Goal: Information Seeking & Learning: Understand process/instructions

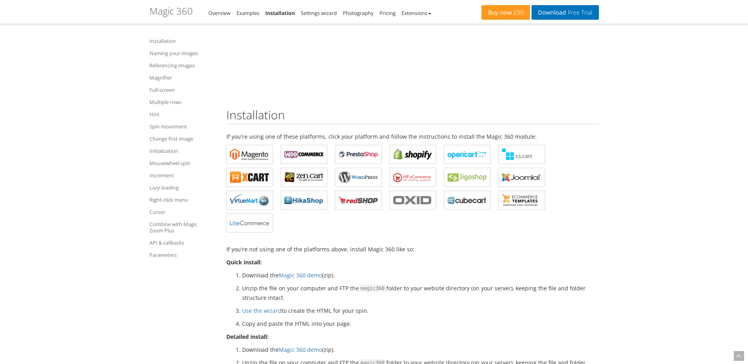
scroll to position [158, 0]
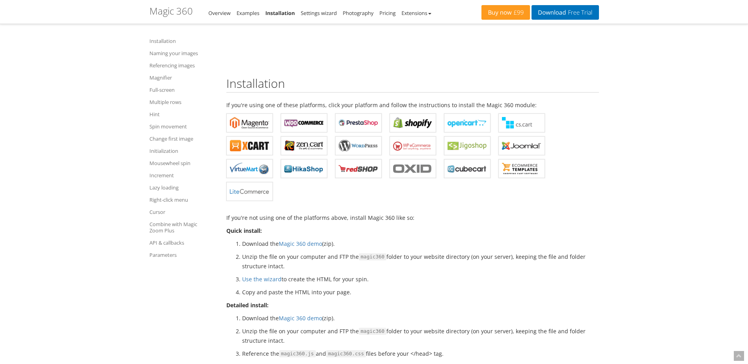
scroll to position [39, 0]
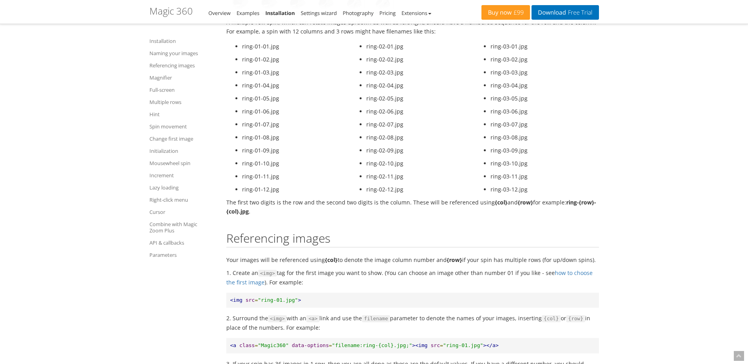
scroll to position [1144, 0]
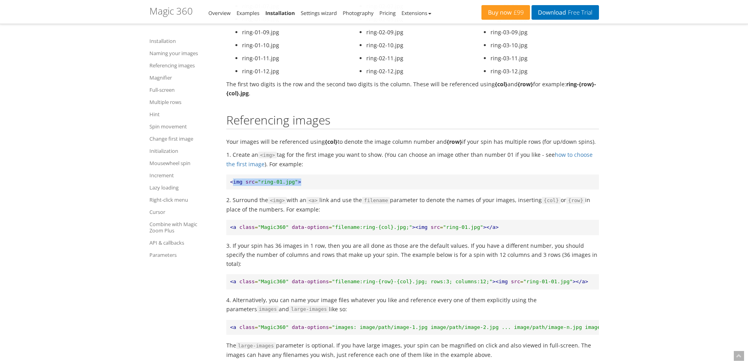
drag, startPoint x: 294, startPoint y: 182, endPoint x: 233, endPoint y: 181, distance: 61.1
click at [233, 181] on pre "<img src = "ring-01.jpg" >" at bounding box center [412, 182] width 373 height 15
drag, startPoint x: 233, startPoint y: 181, endPoint x: 230, endPoint y: 216, distance: 35.6
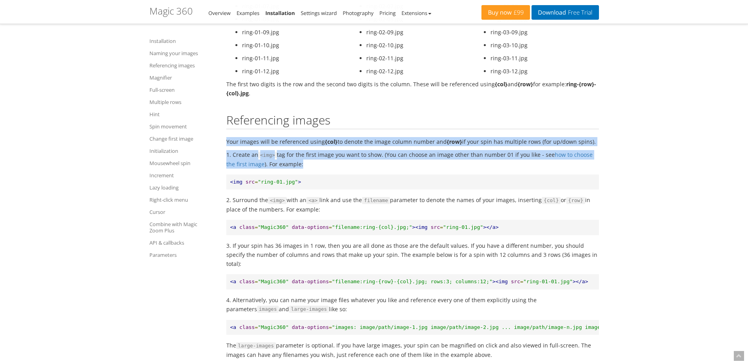
drag, startPoint x: 226, startPoint y: 141, endPoint x: 556, endPoint y: 164, distance: 330.6
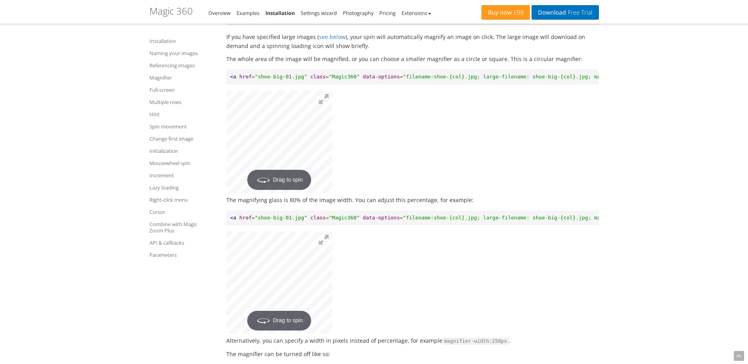
scroll to position [1538, 0]
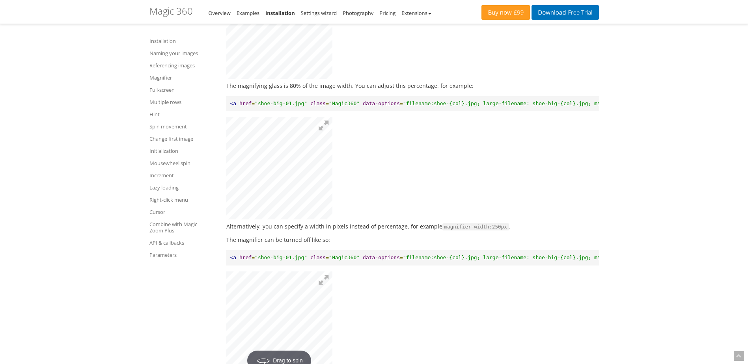
scroll to position [1775, 0]
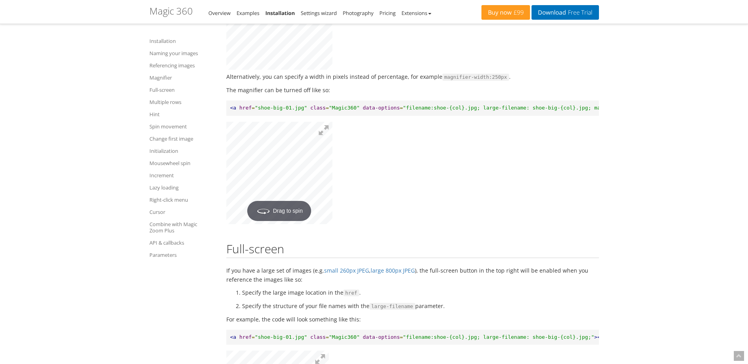
click at [326, 82] on p "Alternatively, you can specify a width in pixels instead of percentage, for exa…" at bounding box center [412, 76] width 373 height 9
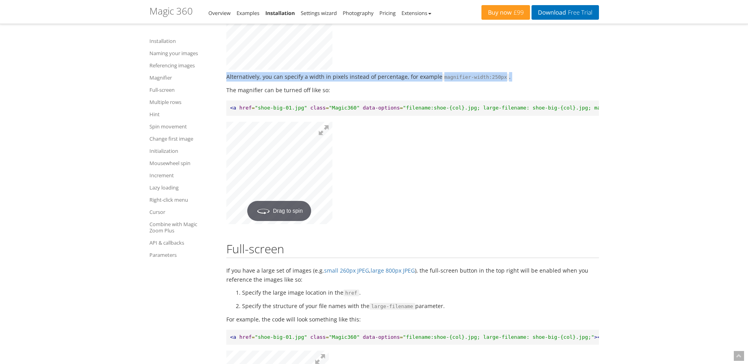
click at [326, 82] on p "Alternatively, you can specify a width in pixels instead of percentage, for exa…" at bounding box center [412, 76] width 373 height 9
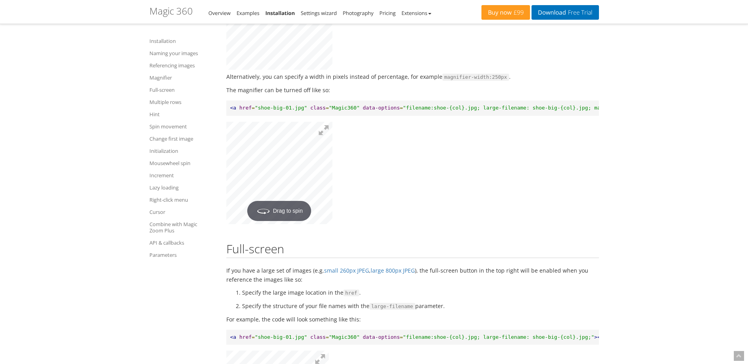
drag, startPoint x: 326, startPoint y: 85, endPoint x: 331, endPoint y: 96, distance: 12.4
click at [331, 95] on p "The magnifier can be turned off like so:" at bounding box center [412, 90] width 373 height 9
click at [328, 139] on button at bounding box center [323, 130] width 17 height 17
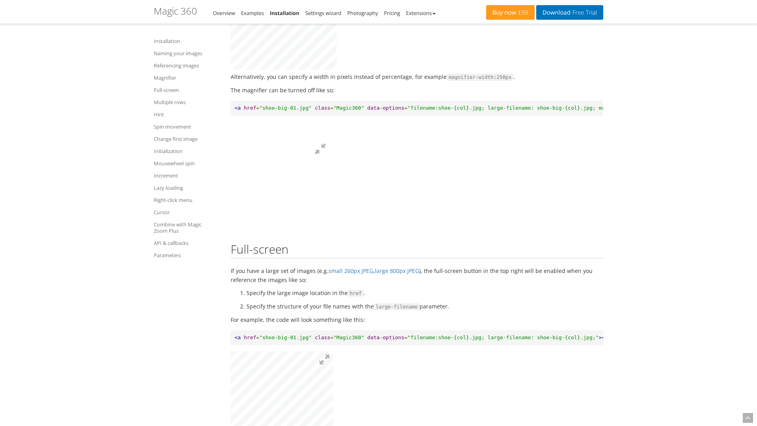
click at [332, 220] on div at bounding box center [279, 188] width 106 height 103
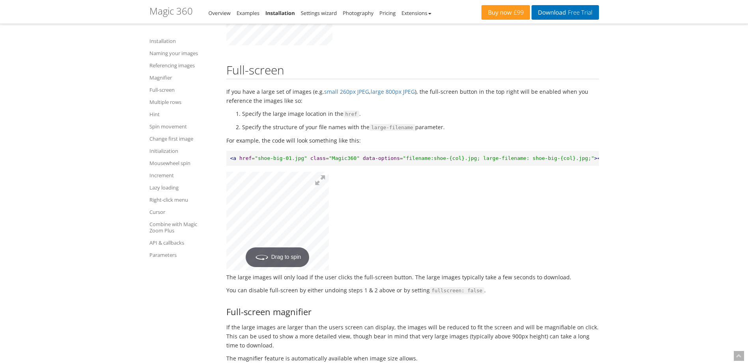
scroll to position [1972, 0]
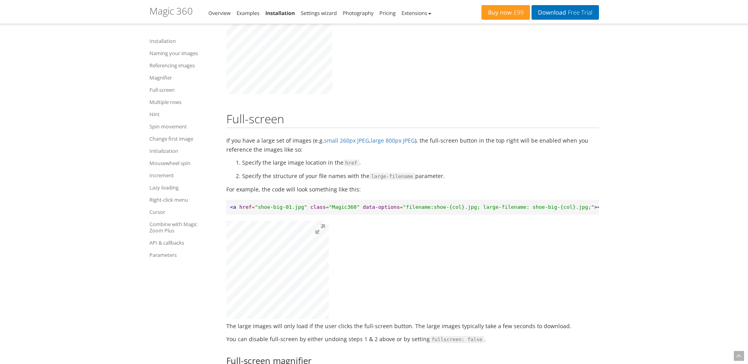
scroll to position [1775, 0]
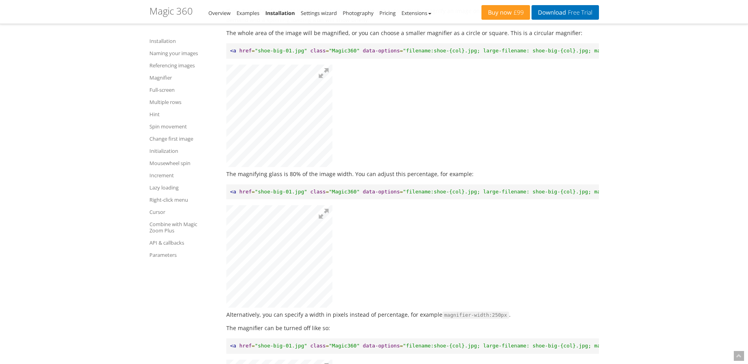
scroll to position [1459, 0]
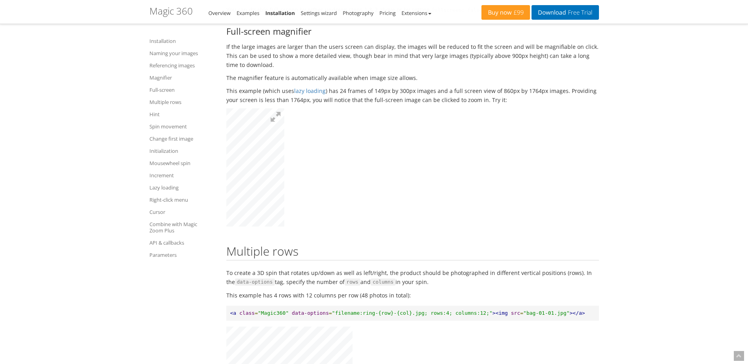
scroll to position [2248, 0]
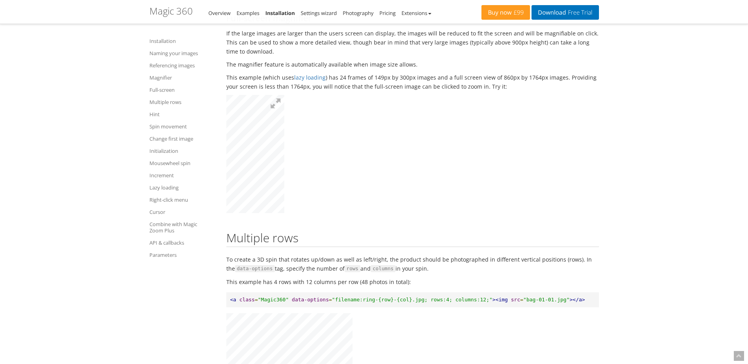
scroll to position [2485, 0]
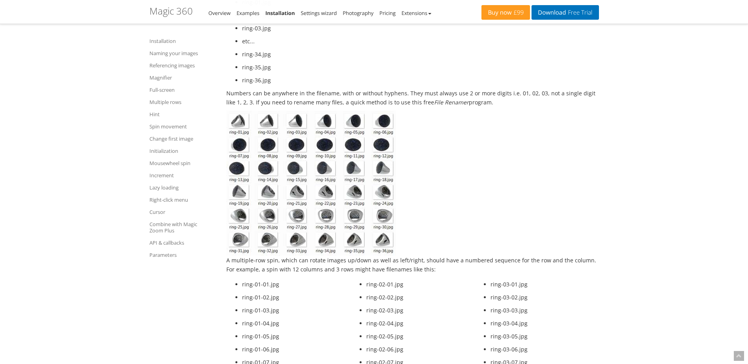
scroll to position [766, 0]
